Goal: Book appointment/travel/reservation

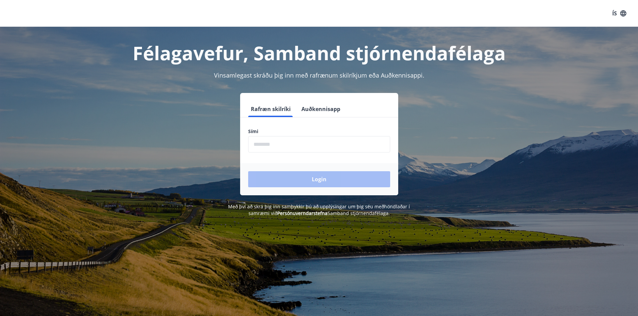
drag, startPoint x: 257, startPoint y: 146, endPoint x: 250, endPoint y: 138, distance: 10.2
click at [252, 141] on input "phone" at bounding box center [319, 144] width 142 height 16
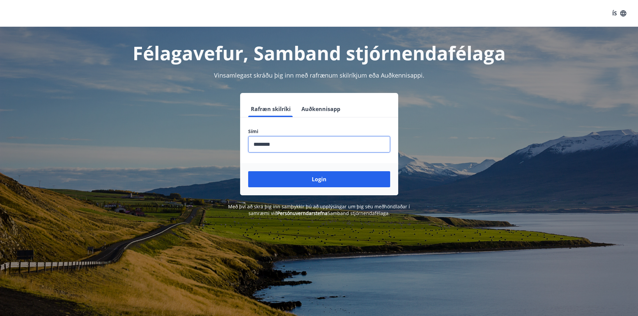
type input "********"
click at [338, 179] on button "Login" at bounding box center [319, 179] width 142 height 16
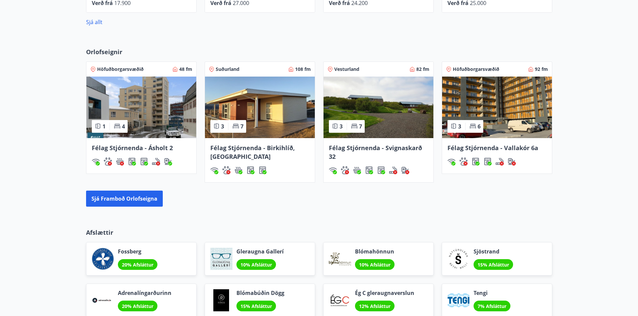
scroll to position [497, 0]
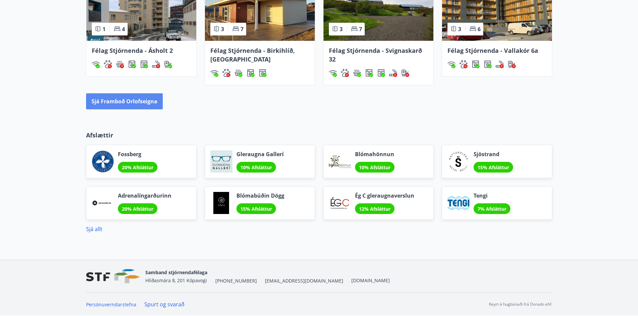
click at [144, 108] on button "Sjá framboð orlofseigna" at bounding box center [124, 101] width 77 height 16
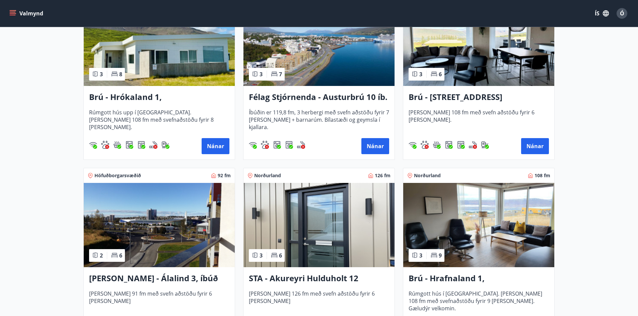
scroll to position [167, 0]
click at [431, 204] on img at bounding box center [478, 225] width 151 height 84
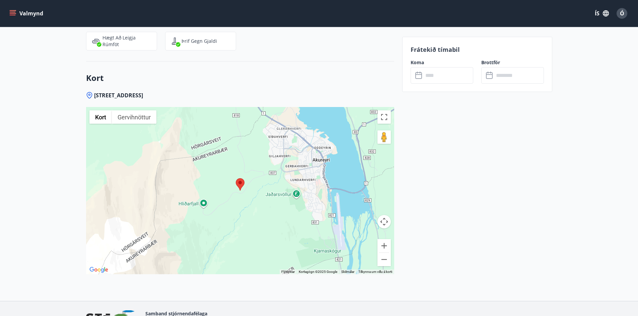
scroll to position [1313, 0]
